Goal: Navigation & Orientation: Find specific page/section

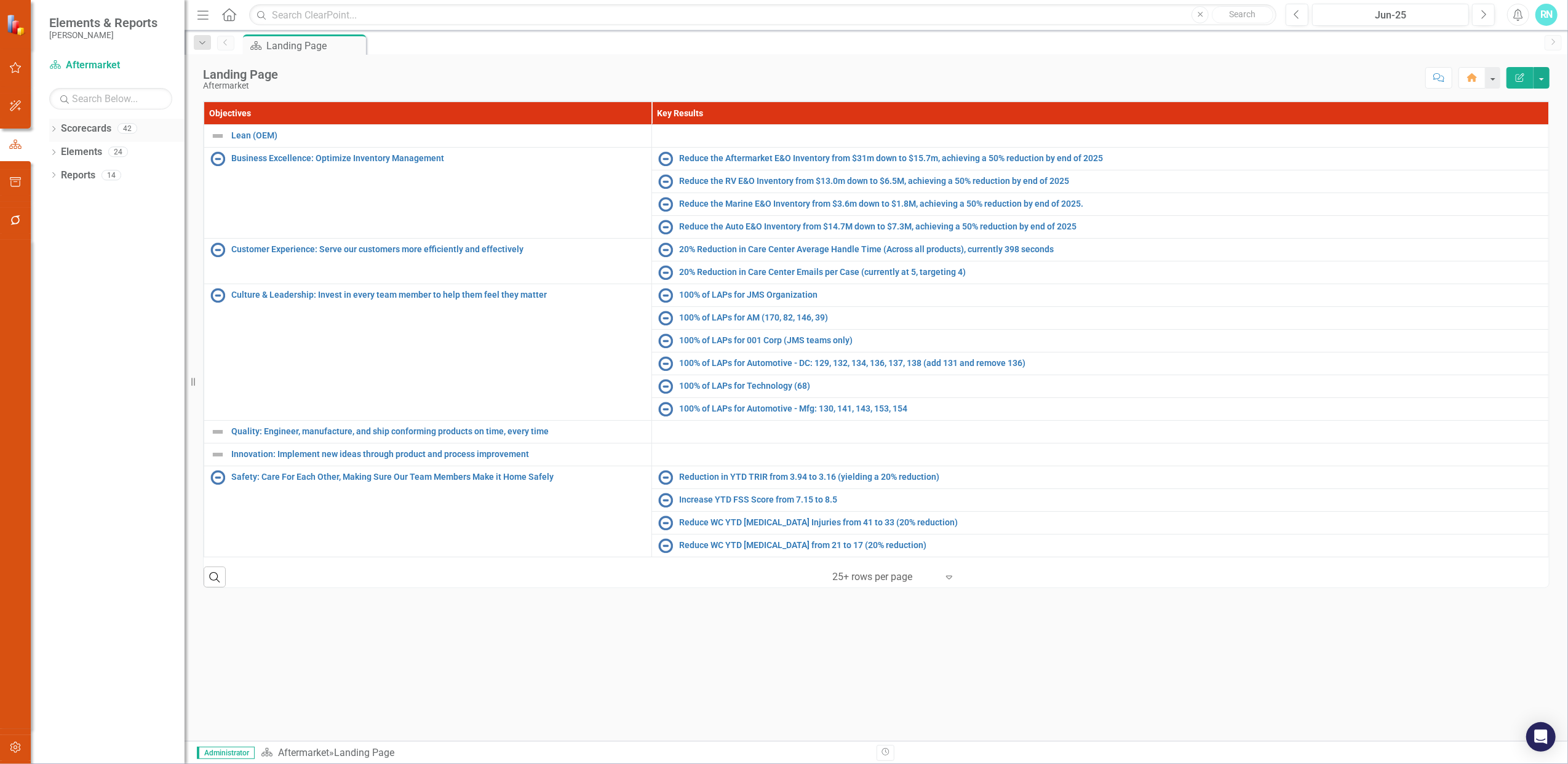
click at [52, 129] on icon "Dropdown" at bounding box center [54, 129] width 9 height 7
click at [55, 148] on icon "Dropdown" at bounding box center [60, 151] width 9 height 7
click at [75, 176] on icon "Dropdown" at bounding box center [72, 175] width 9 height 7
click at [115, 252] on link "Tech Institute" at bounding box center [138, 245] width 92 height 14
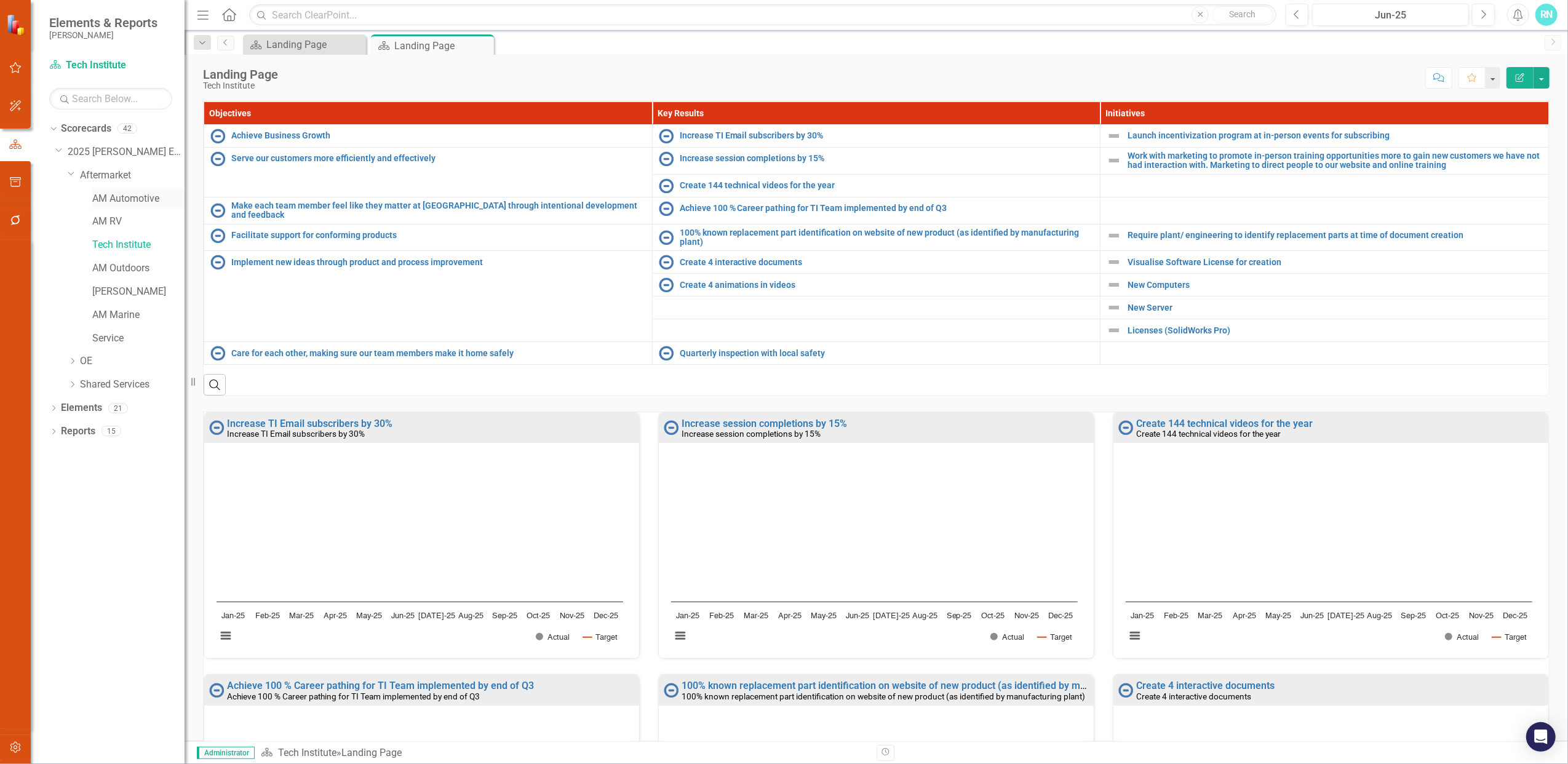
click at [115, 197] on link "AM Automotive" at bounding box center [138, 199] width 92 height 14
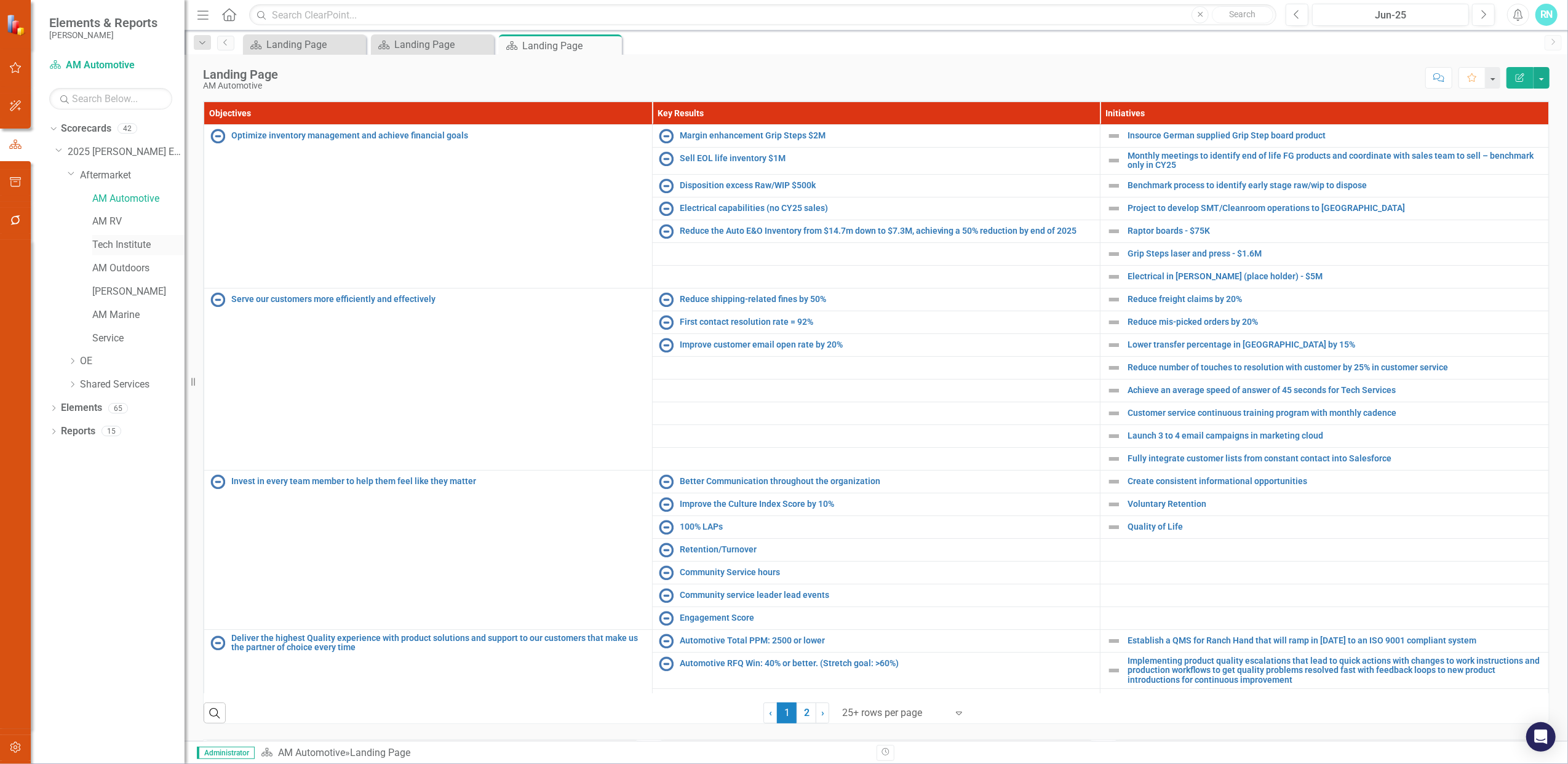
click at [112, 243] on link "Tech Institute" at bounding box center [138, 245] width 92 height 14
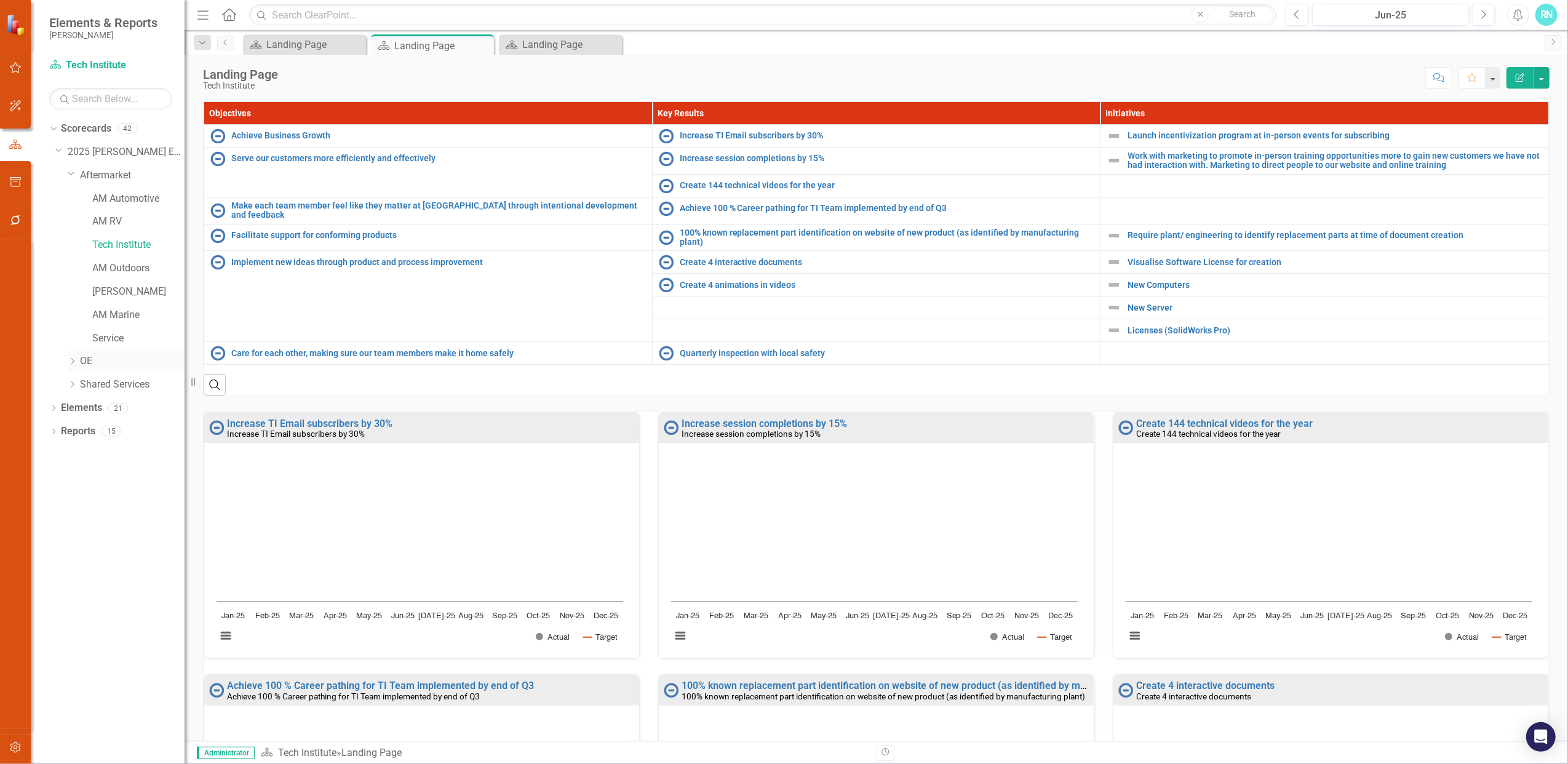
click at [74, 360] on icon "Dropdown" at bounding box center [72, 361] width 9 height 7
click at [112, 378] on link "Transportation Products" at bounding box center [138, 385] width 92 height 14
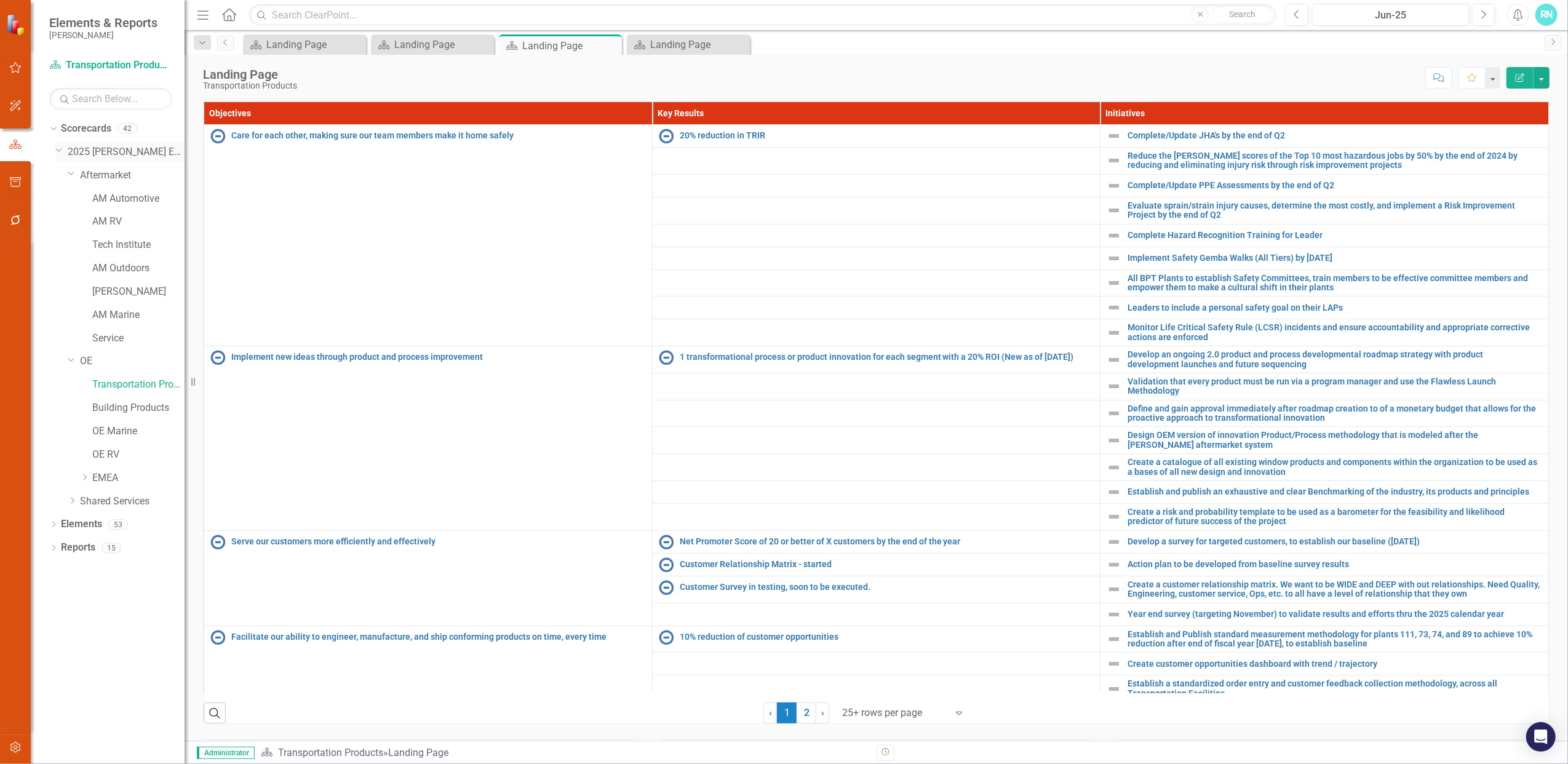
click at [94, 153] on link "2025 [PERSON_NAME] Enterprise" at bounding box center [126, 152] width 117 height 14
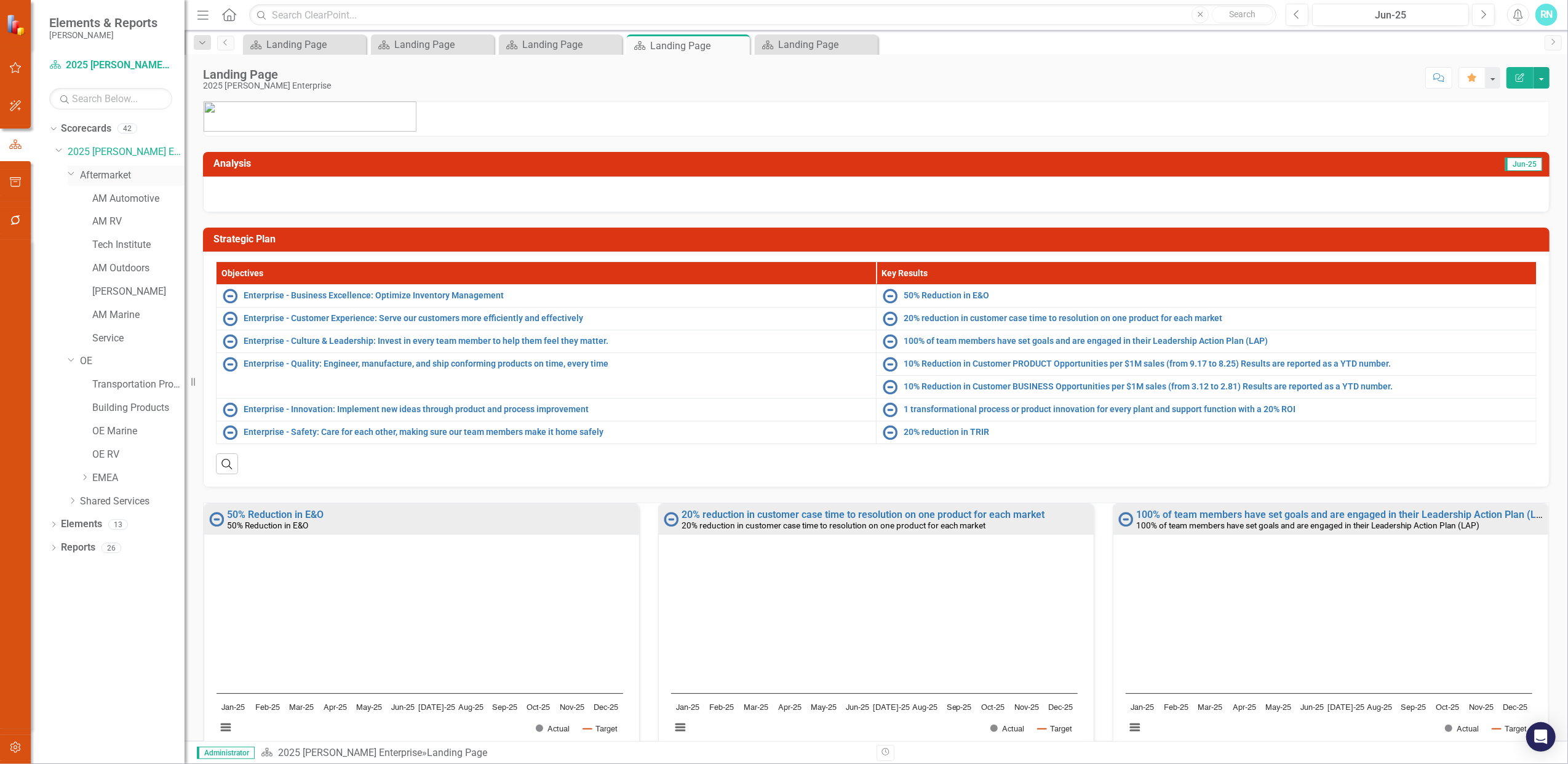
click at [107, 171] on link "Aftermarket" at bounding box center [132, 176] width 105 height 14
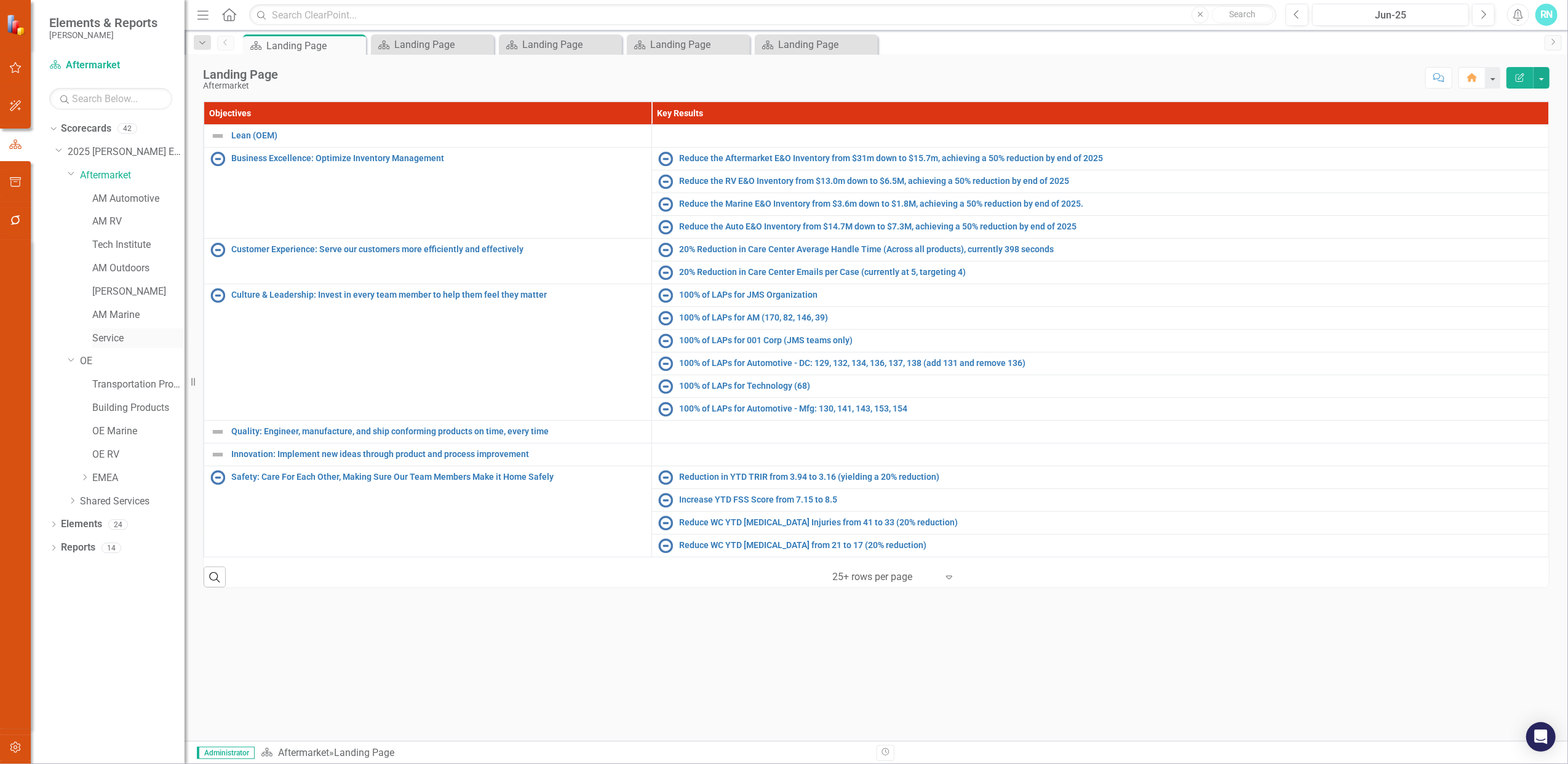
click at [115, 339] on link "Service" at bounding box center [138, 338] width 92 height 14
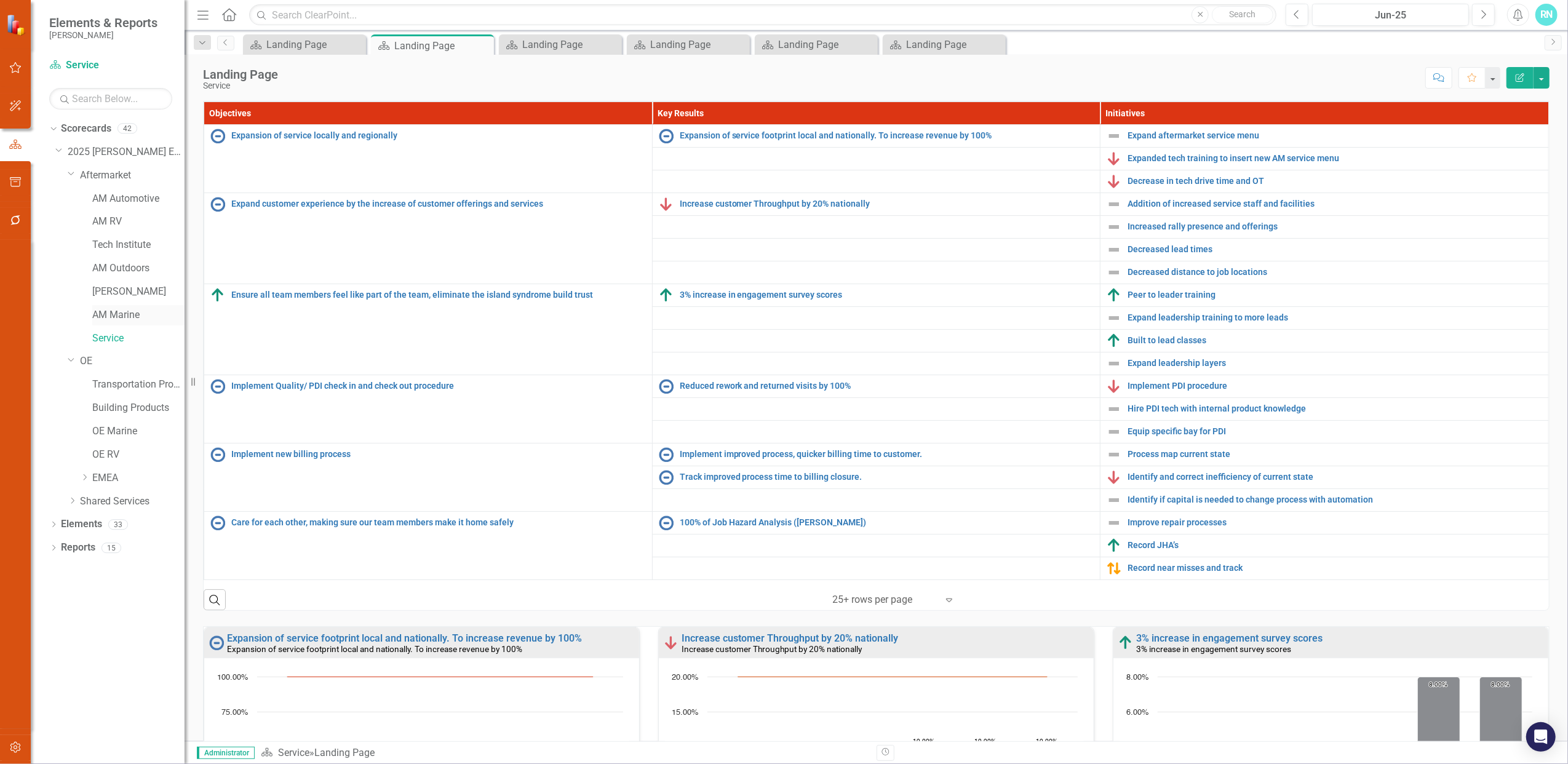
click at [123, 313] on link "AM Marine" at bounding box center [138, 315] width 92 height 14
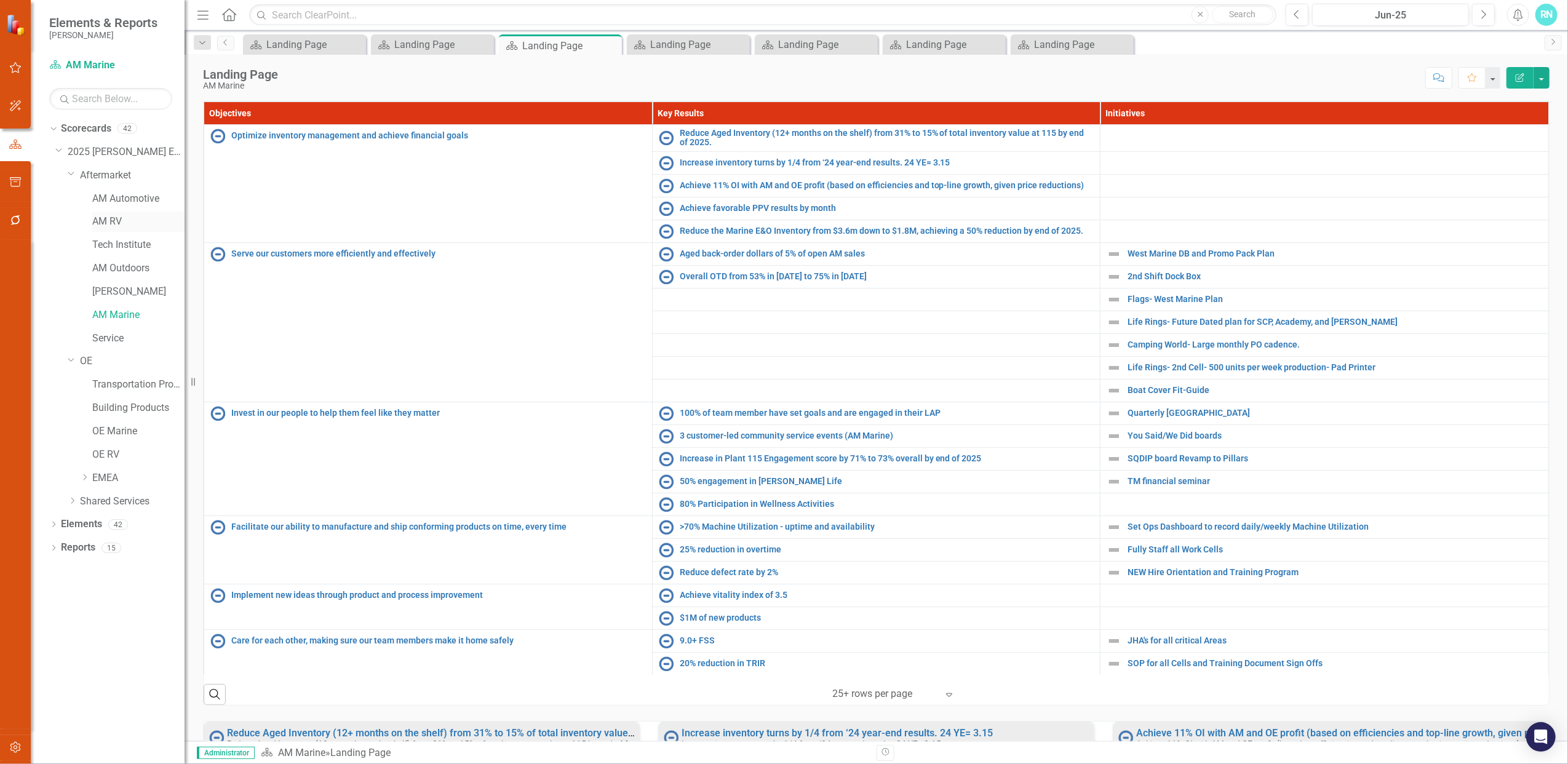
click at [107, 224] on link "AM RV" at bounding box center [138, 222] width 92 height 14
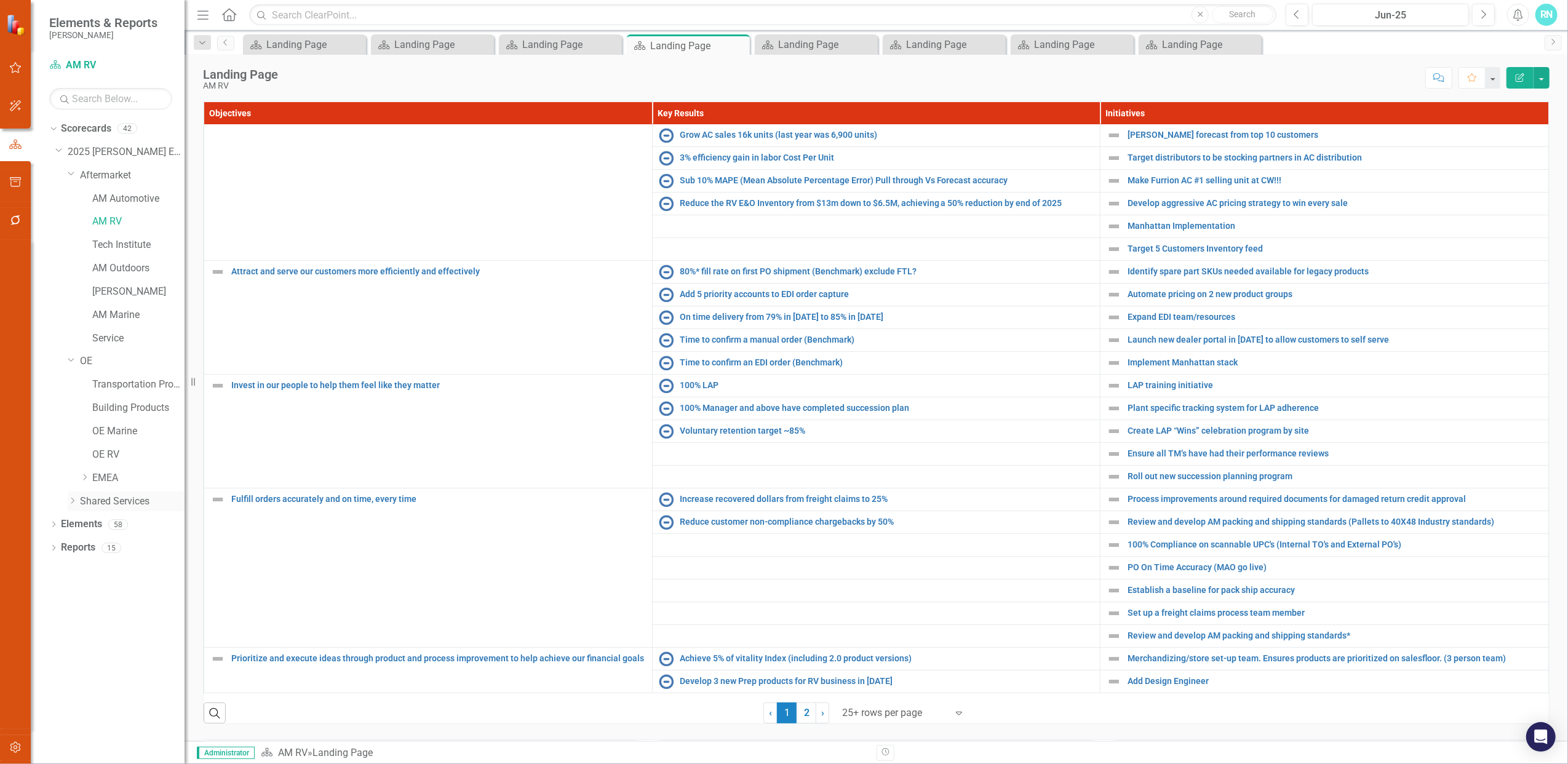
click at [71, 500] on icon "Dropdown" at bounding box center [72, 501] width 9 height 7
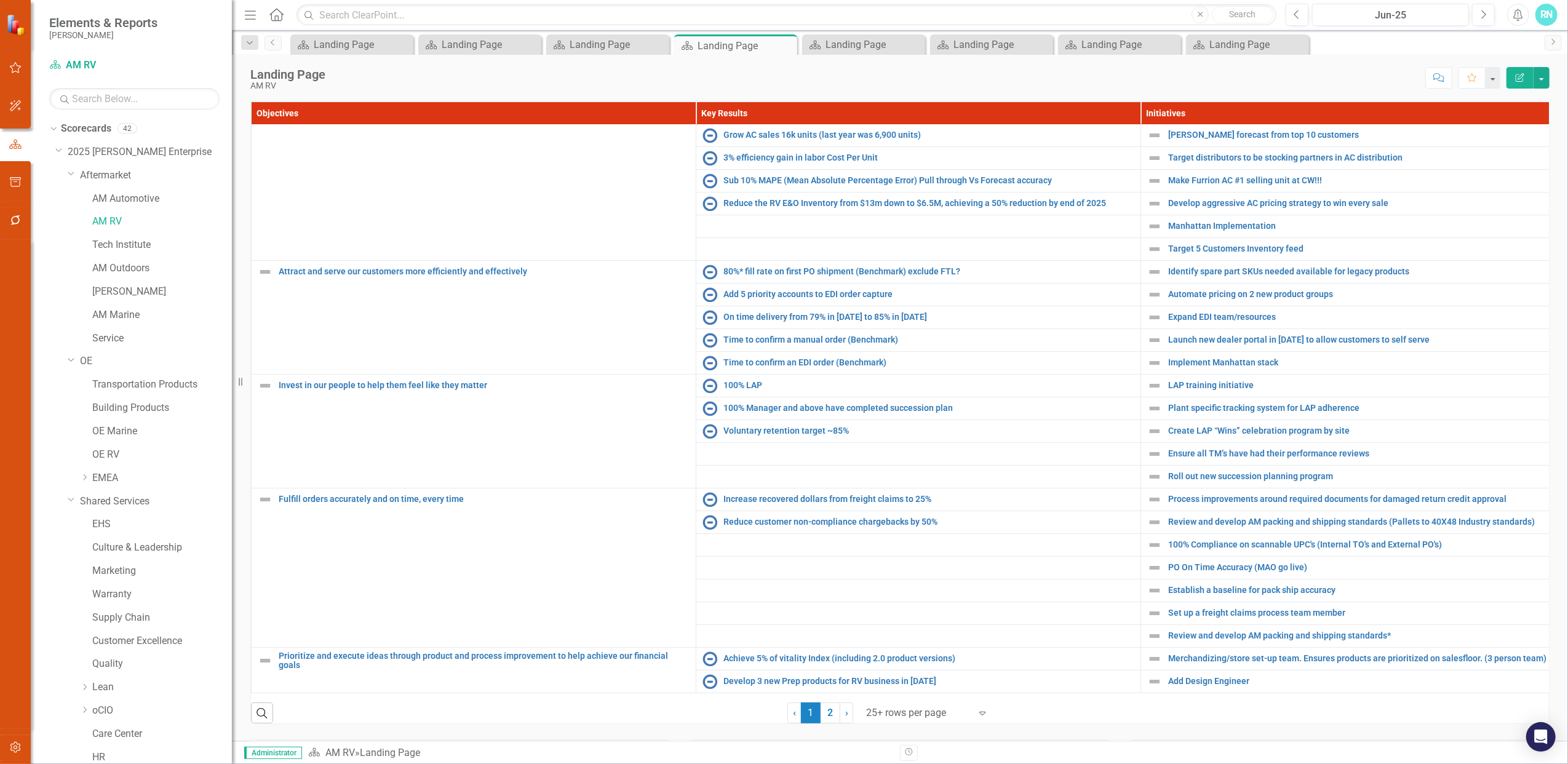
drag, startPoint x: 187, startPoint y: 414, endPoint x: 233, endPoint y: 427, distance: 47.8
click at [237, 425] on div "Resize" at bounding box center [237, 382] width 10 height 764
click at [128, 200] on link "AM Automotive" at bounding box center [164, 199] width 144 height 14
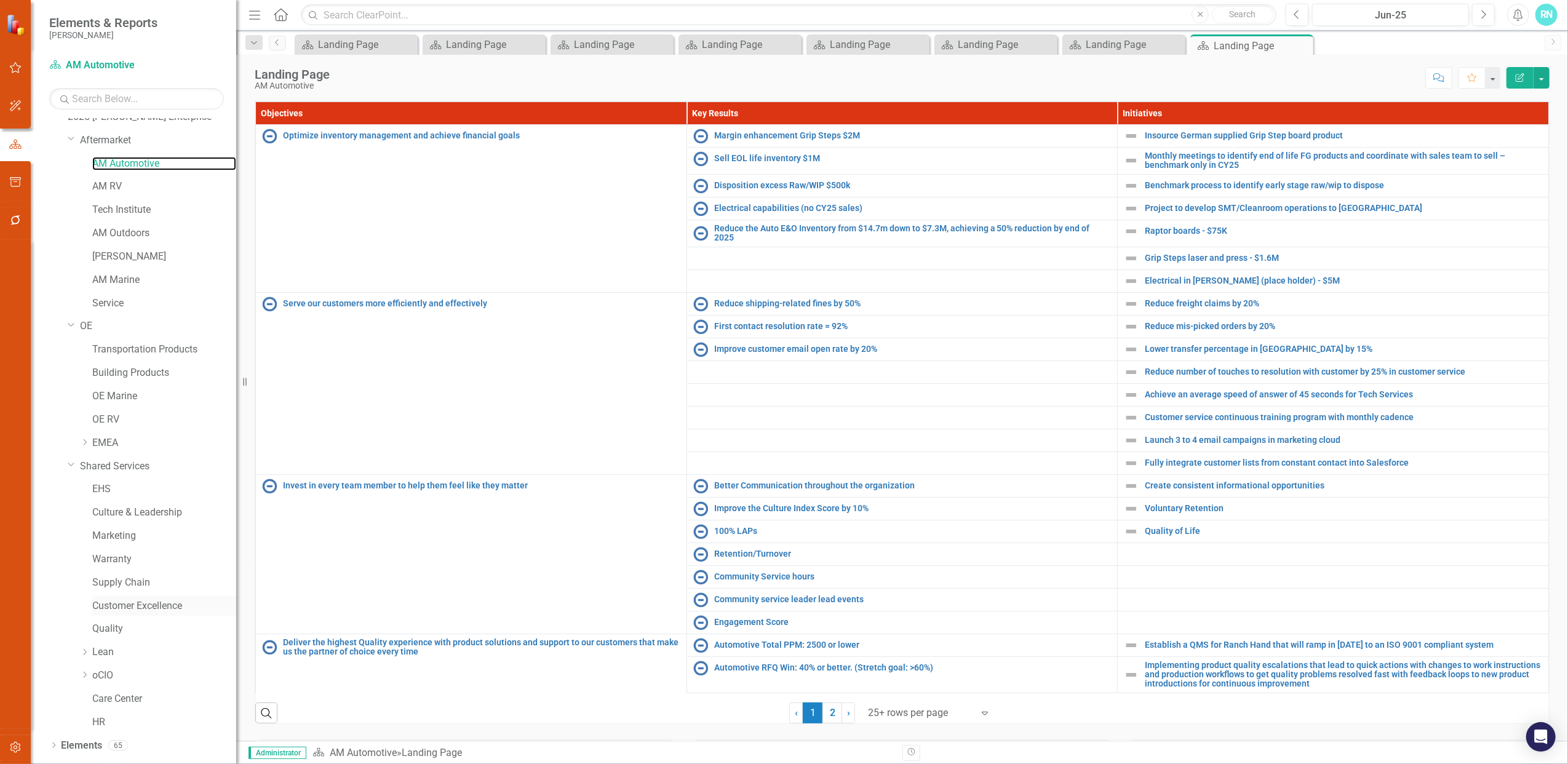
scroll to position [53, 0]
click at [130, 675] on link "Care Center" at bounding box center [164, 681] width 144 height 14
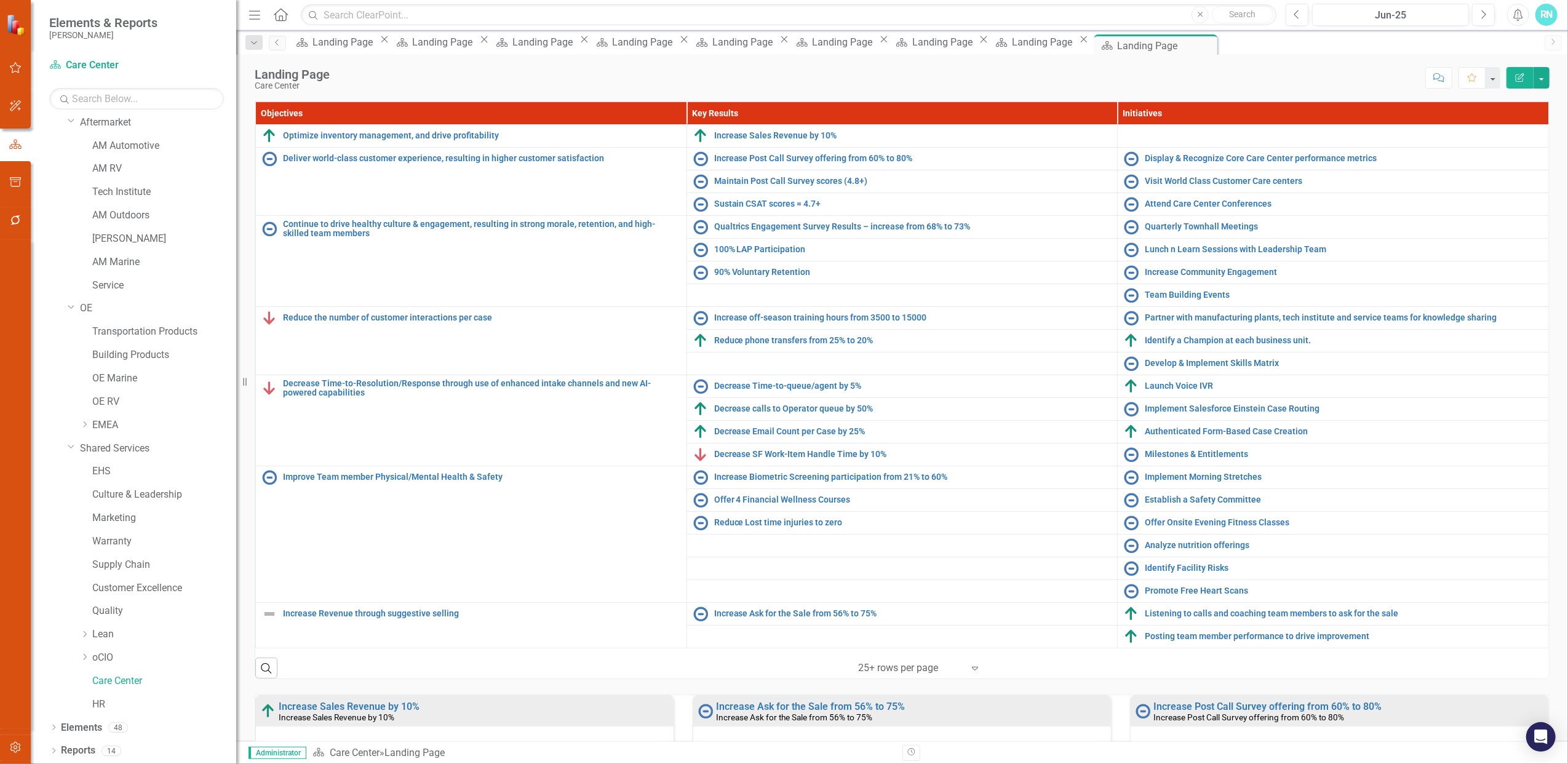
click at [640, 74] on div "Score: N/A Jun-25 Completed Comment Favorite Edit Report" at bounding box center [943, 77] width 1214 height 21
